Goal: Transaction & Acquisition: Purchase product/service

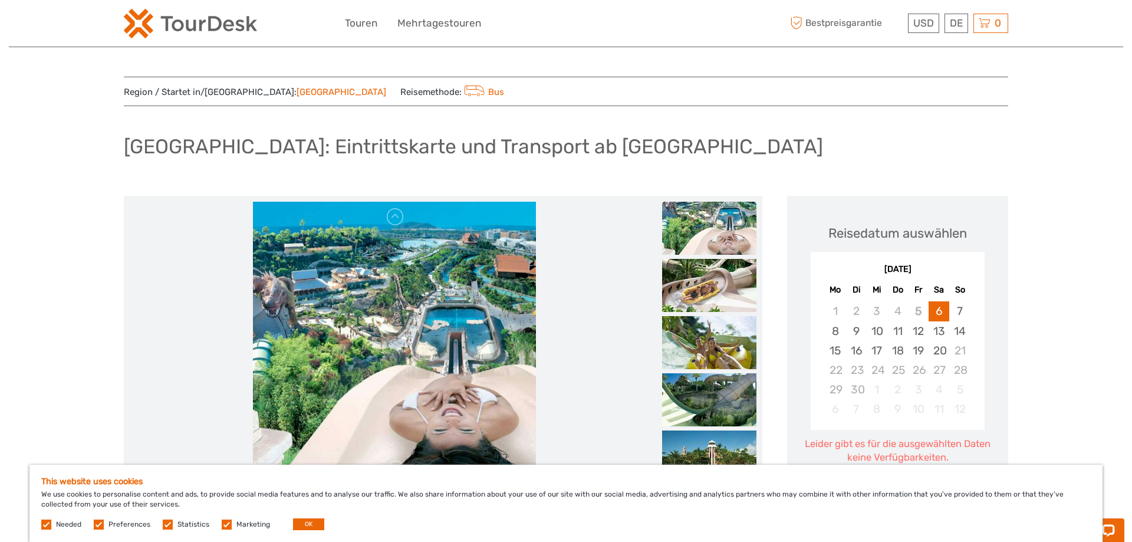
click at [444, 293] on img at bounding box center [394, 343] width 283 height 283
click at [391, 217] on link at bounding box center [395, 217] width 19 height 19
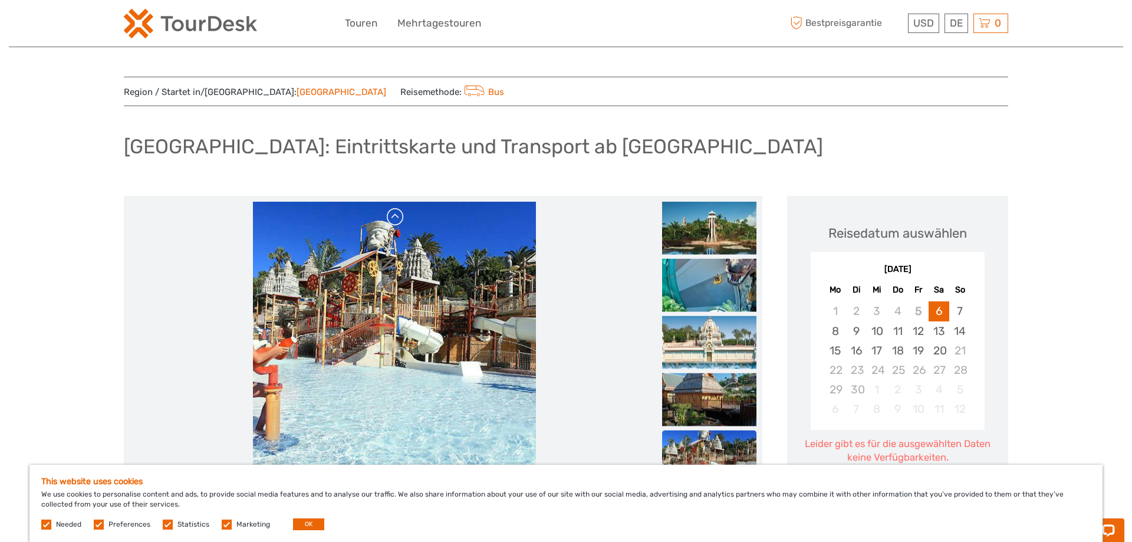
click at [396, 217] on link at bounding box center [395, 217] width 19 height 19
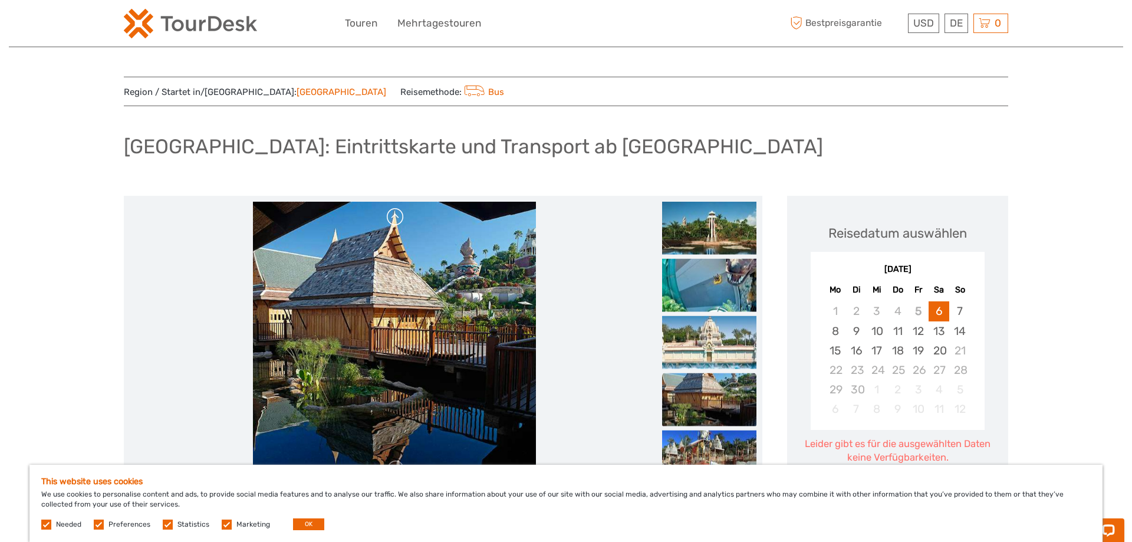
click at [396, 217] on link at bounding box center [395, 217] width 19 height 19
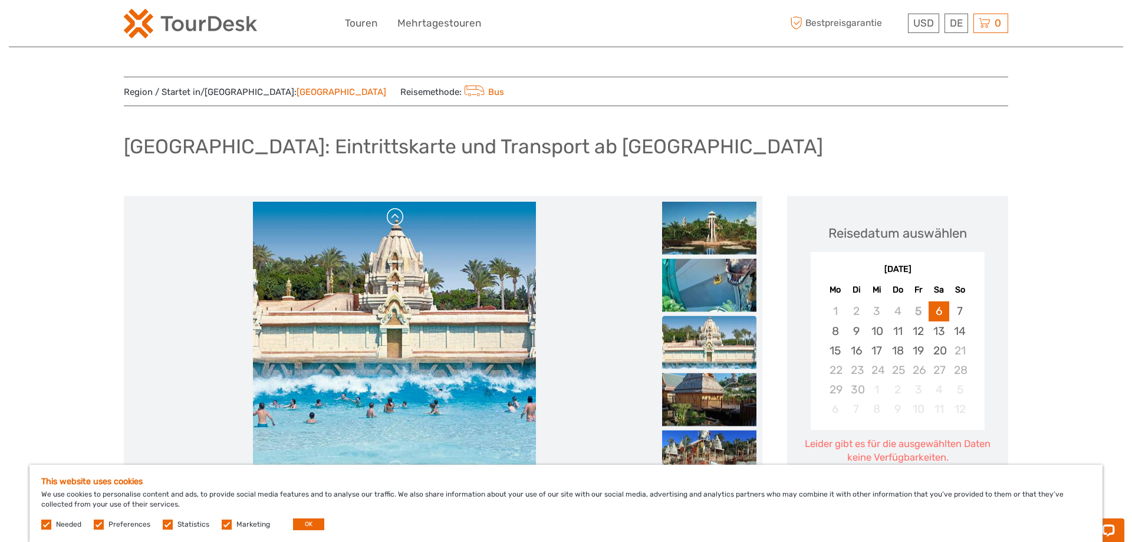
click at [396, 217] on link at bounding box center [395, 217] width 19 height 19
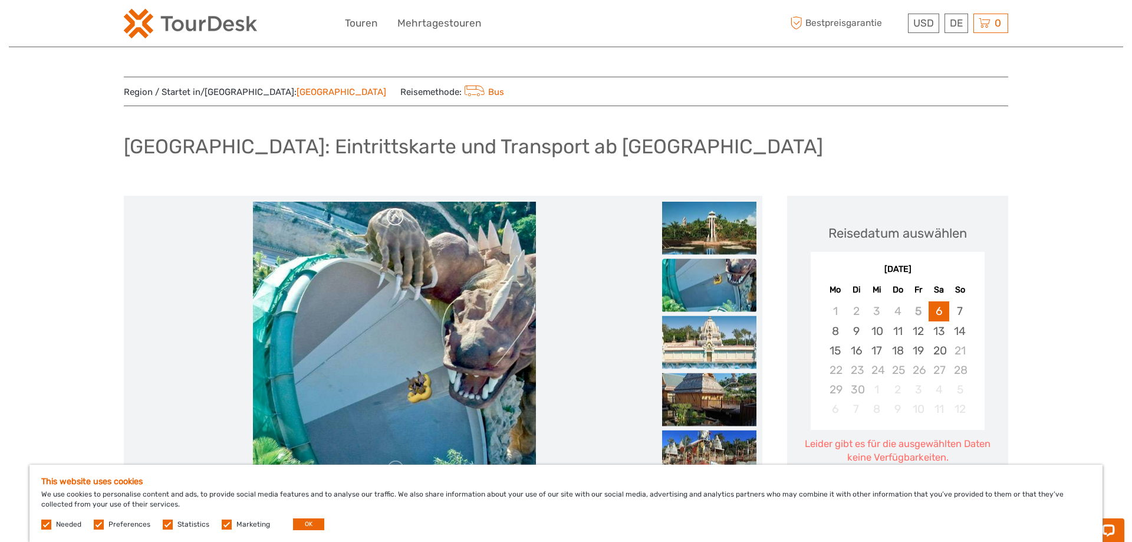
click at [396, 217] on link at bounding box center [395, 217] width 19 height 19
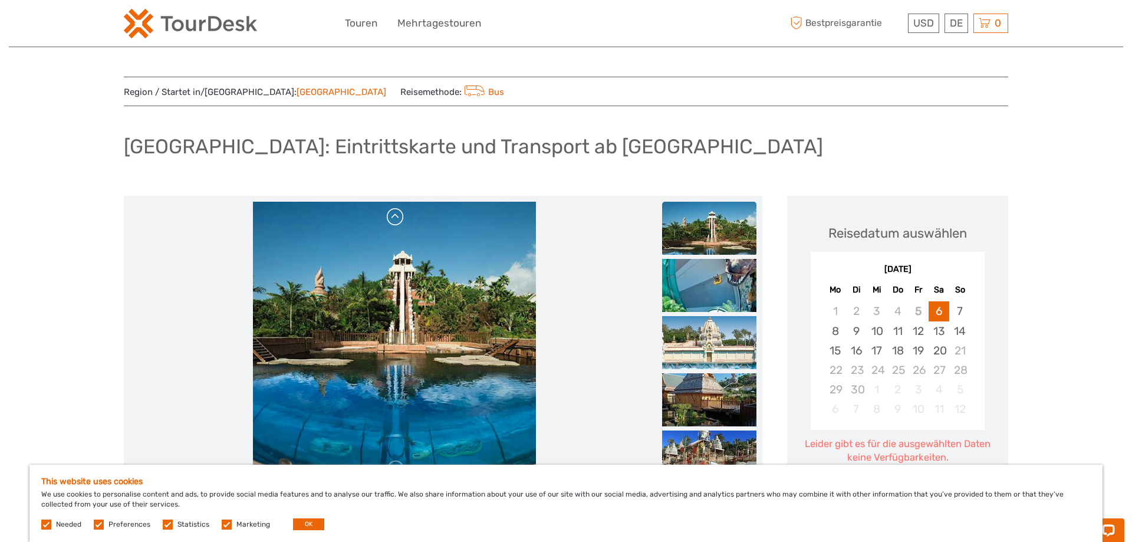
click at [396, 216] on link at bounding box center [395, 217] width 19 height 19
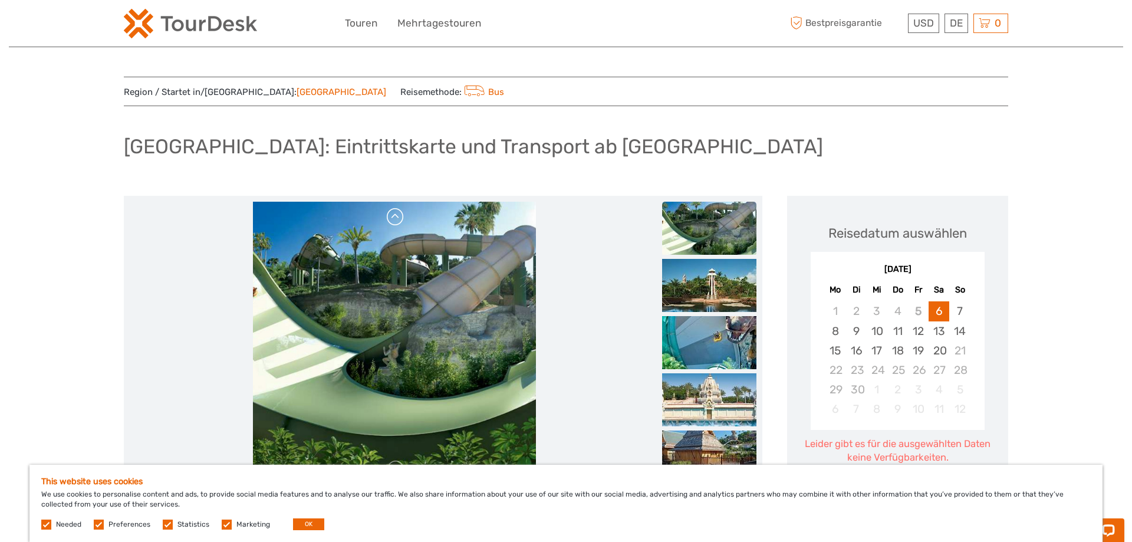
click at [396, 216] on link at bounding box center [395, 217] width 19 height 19
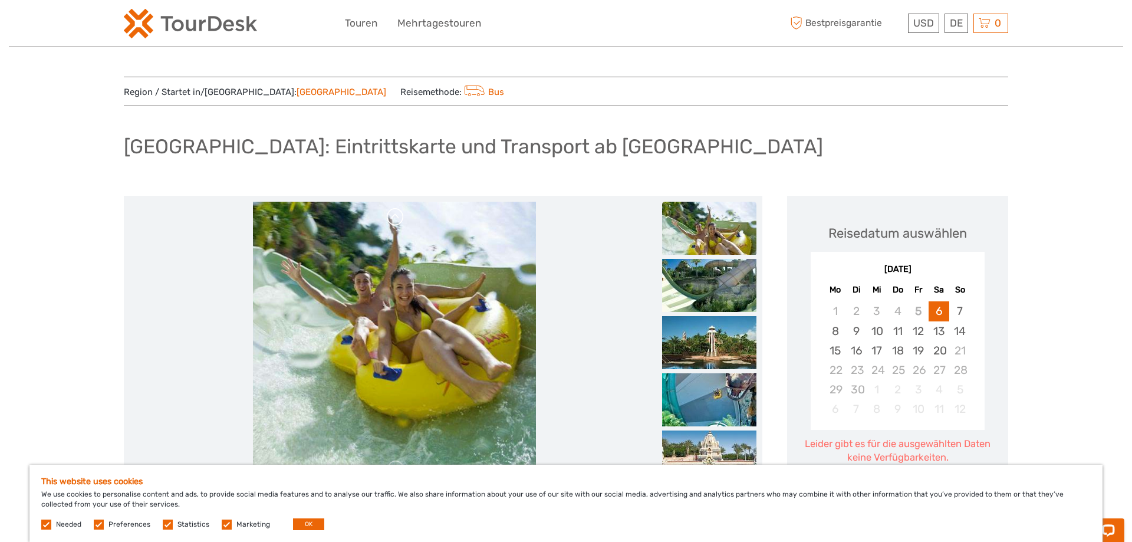
click at [396, 216] on link at bounding box center [395, 217] width 19 height 19
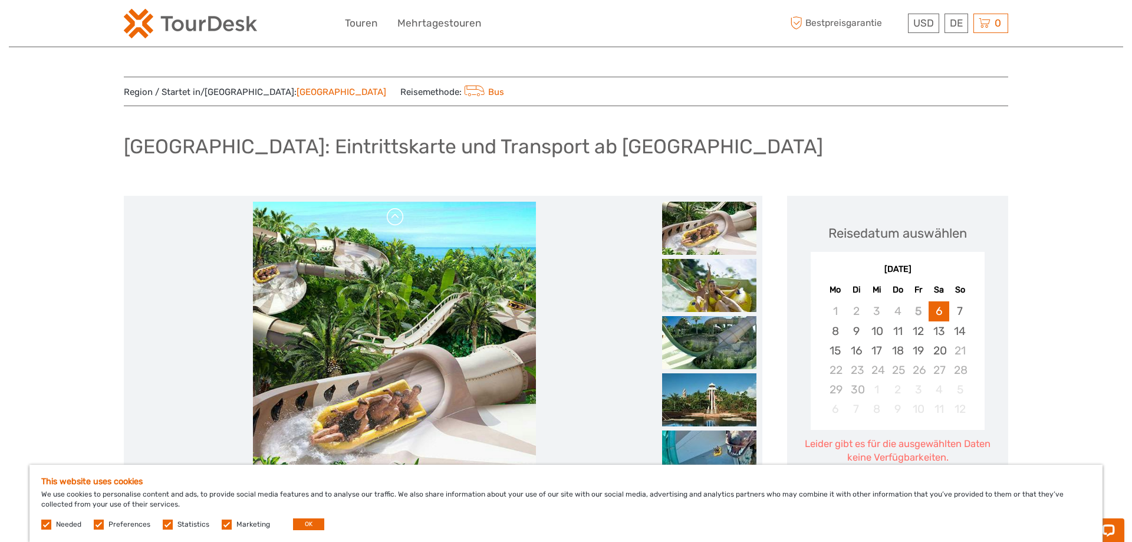
click at [396, 216] on link at bounding box center [395, 217] width 19 height 19
click at [949, 22] on div "DE English Español Deutsch" at bounding box center [957, 23] width 24 height 19
click at [937, 91] on link "Deutsch" at bounding box center [943, 94] width 50 height 21
